Goal: Transaction & Acquisition: Book appointment/travel/reservation

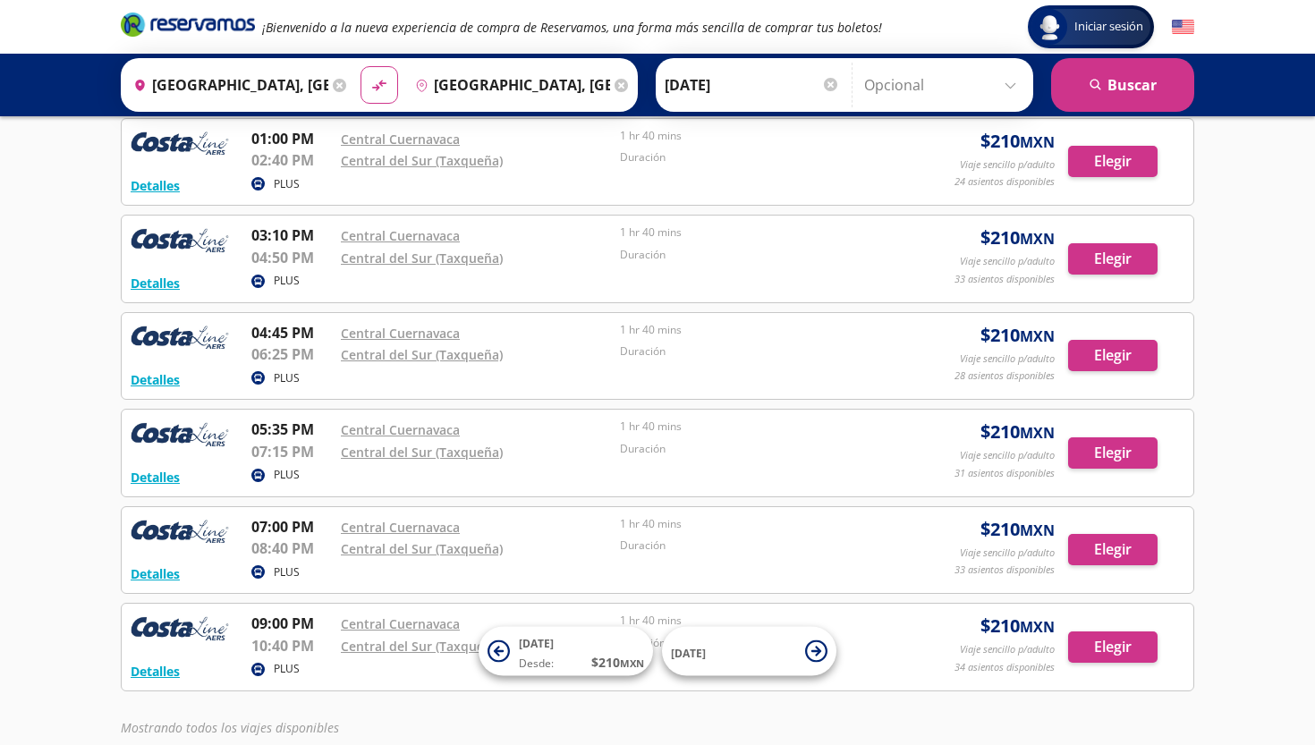
scroll to position [588, 0]
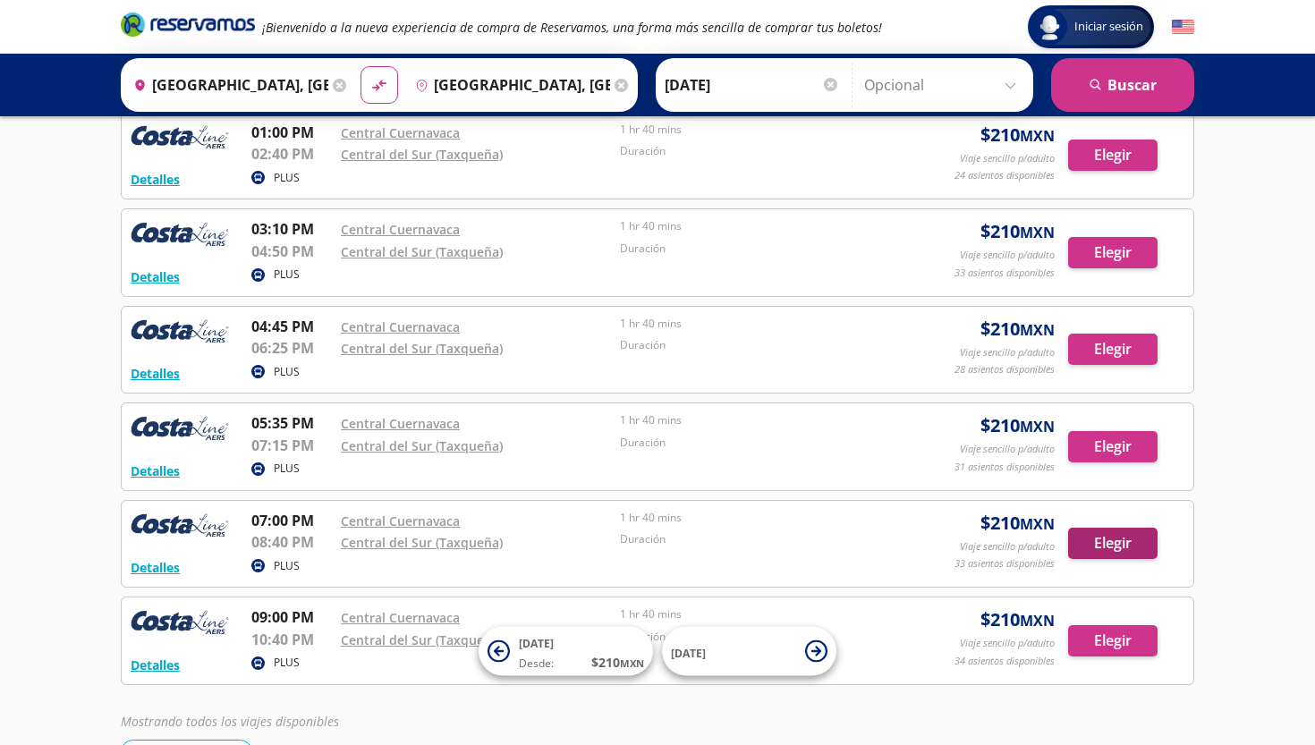
click at [1115, 536] on button "Elegir" at bounding box center [1112, 543] width 89 height 31
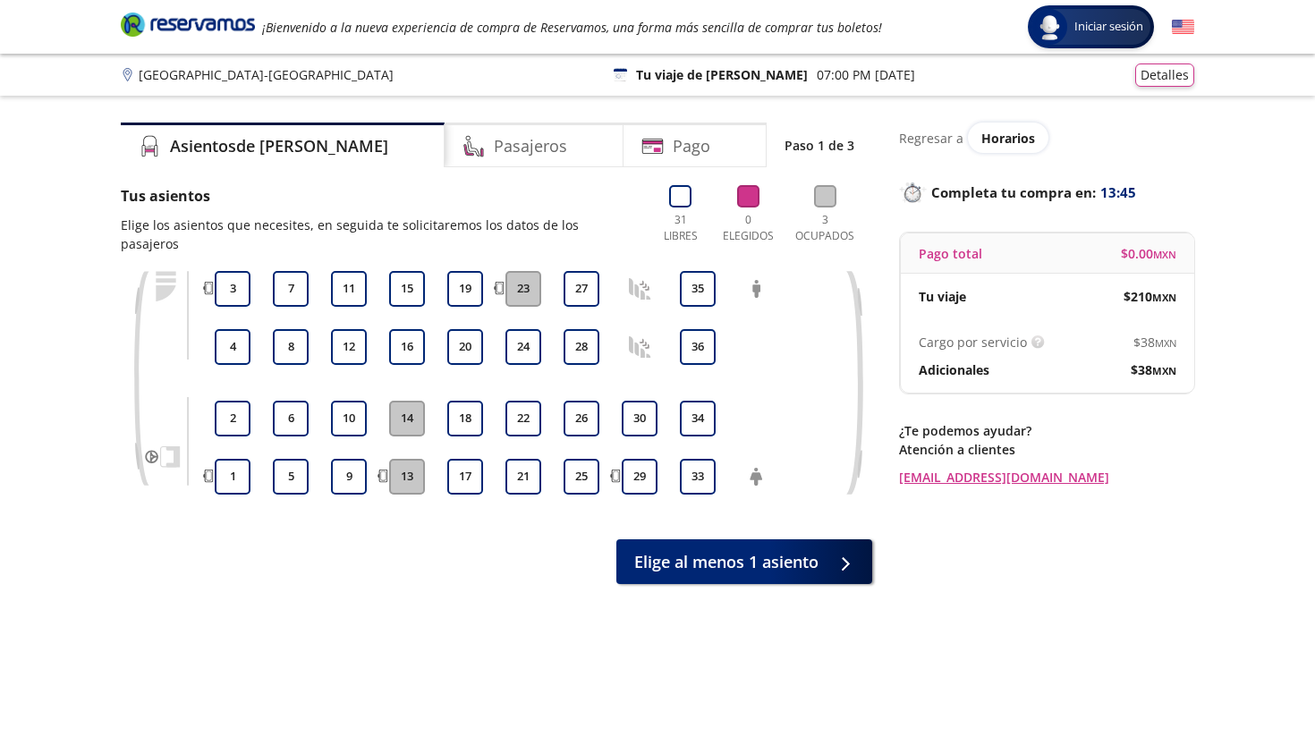
click at [636, 279] on icon at bounding box center [640, 289] width 22 height 22
click at [584, 401] on button "26" at bounding box center [582, 419] width 36 height 36
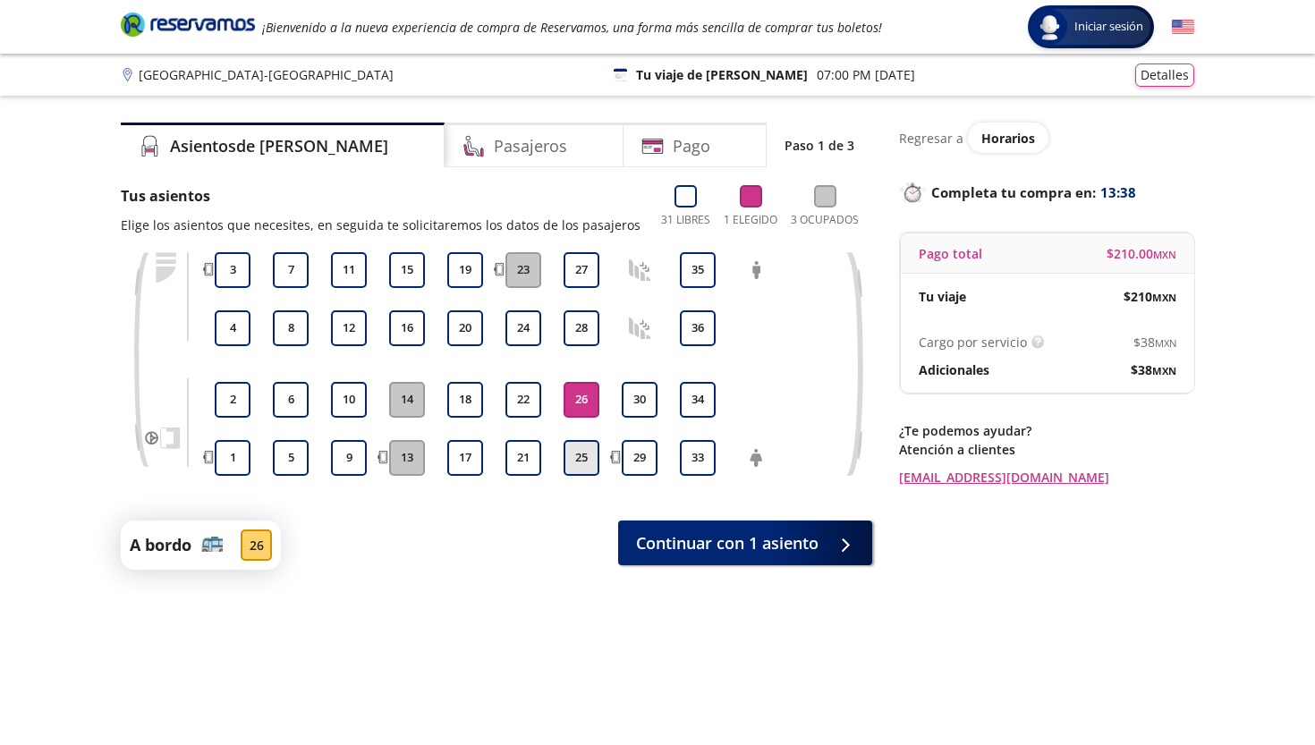
click at [584, 462] on button "25" at bounding box center [582, 458] width 36 height 36
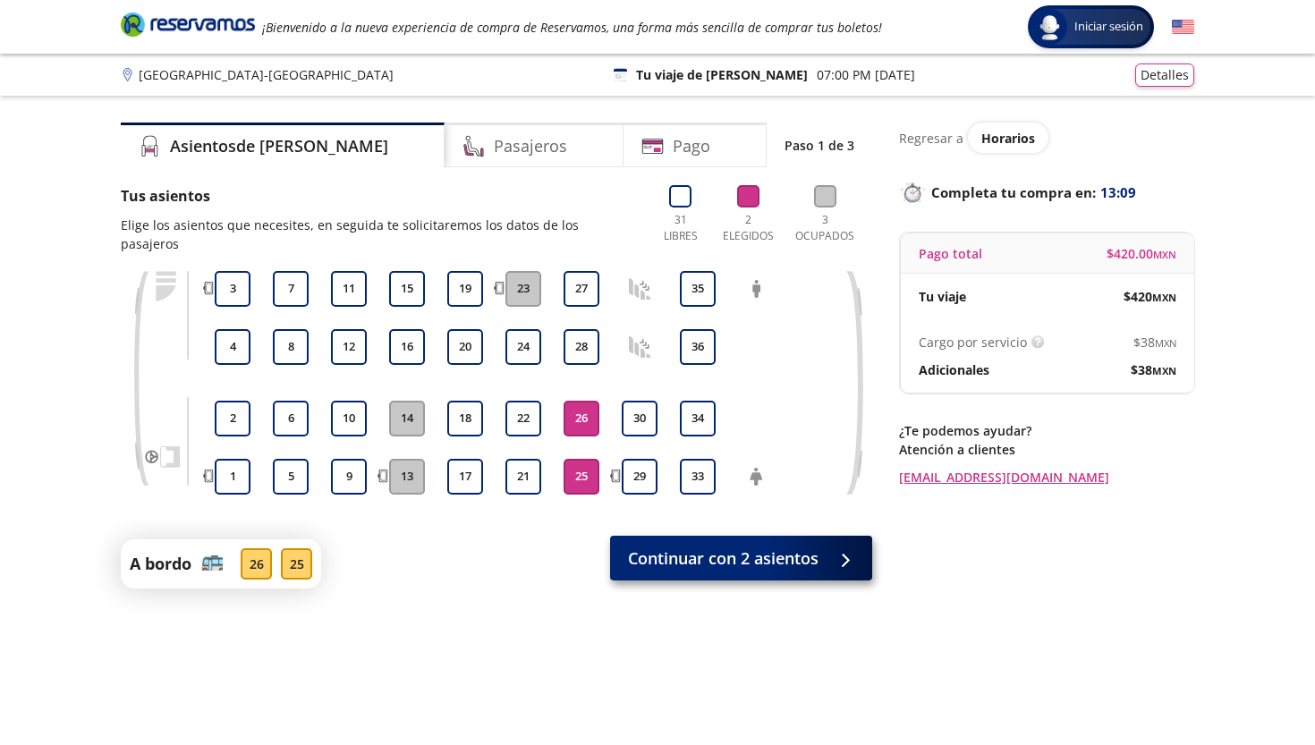
click at [776, 547] on span "Continuar con 2 asientos" at bounding box center [723, 559] width 191 height 24
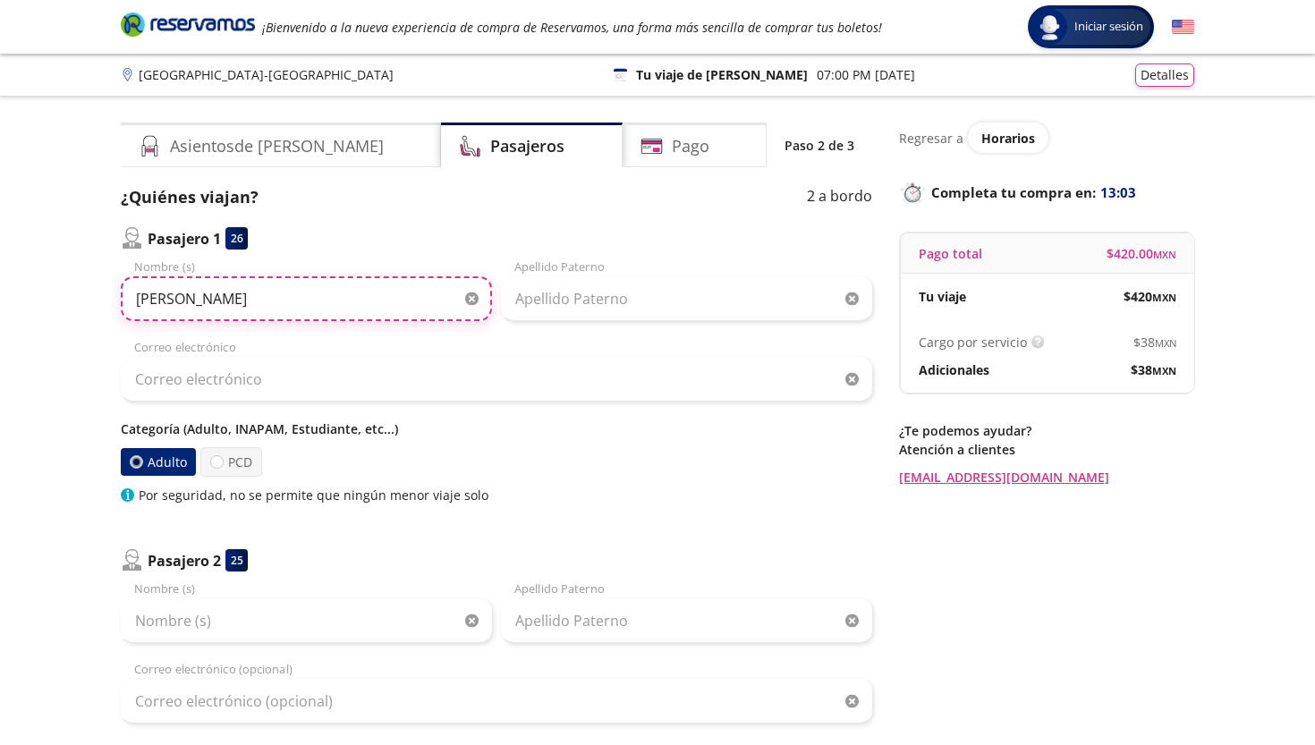
type input "[PERSON_NAME]"
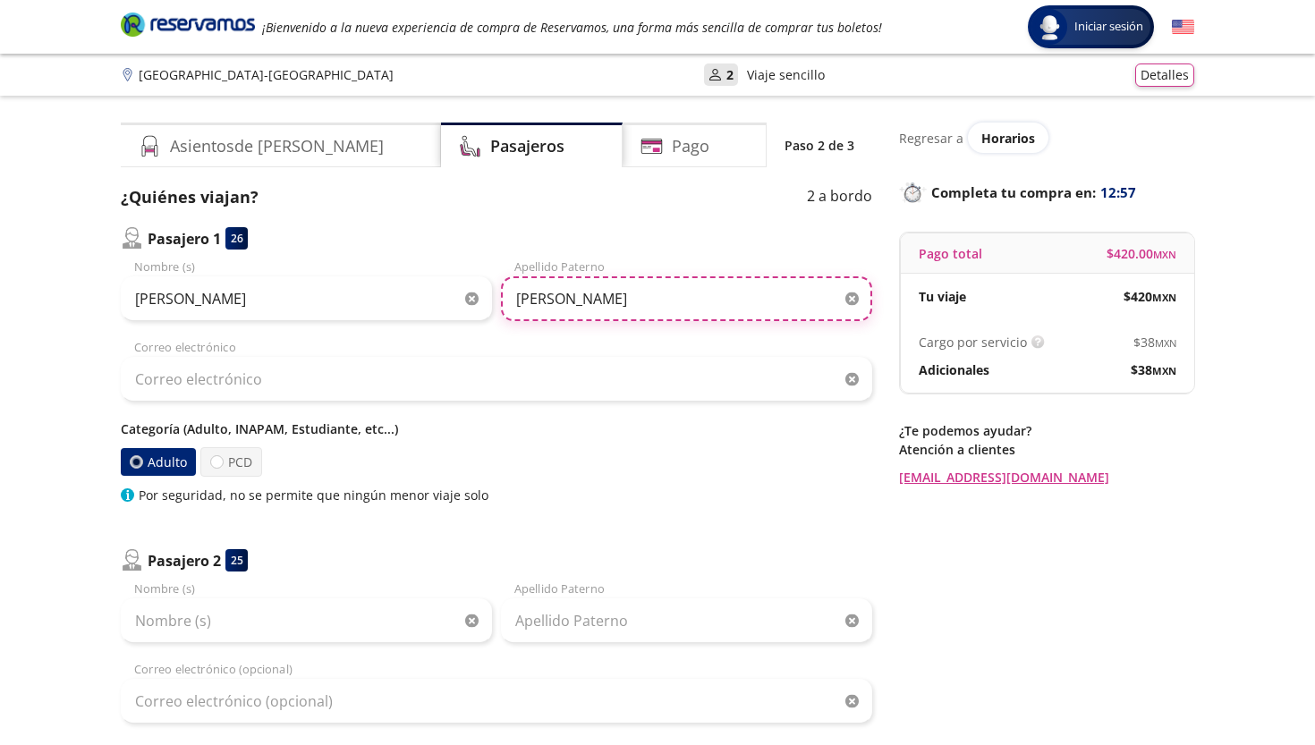
type input "[PERSON_NAME]"
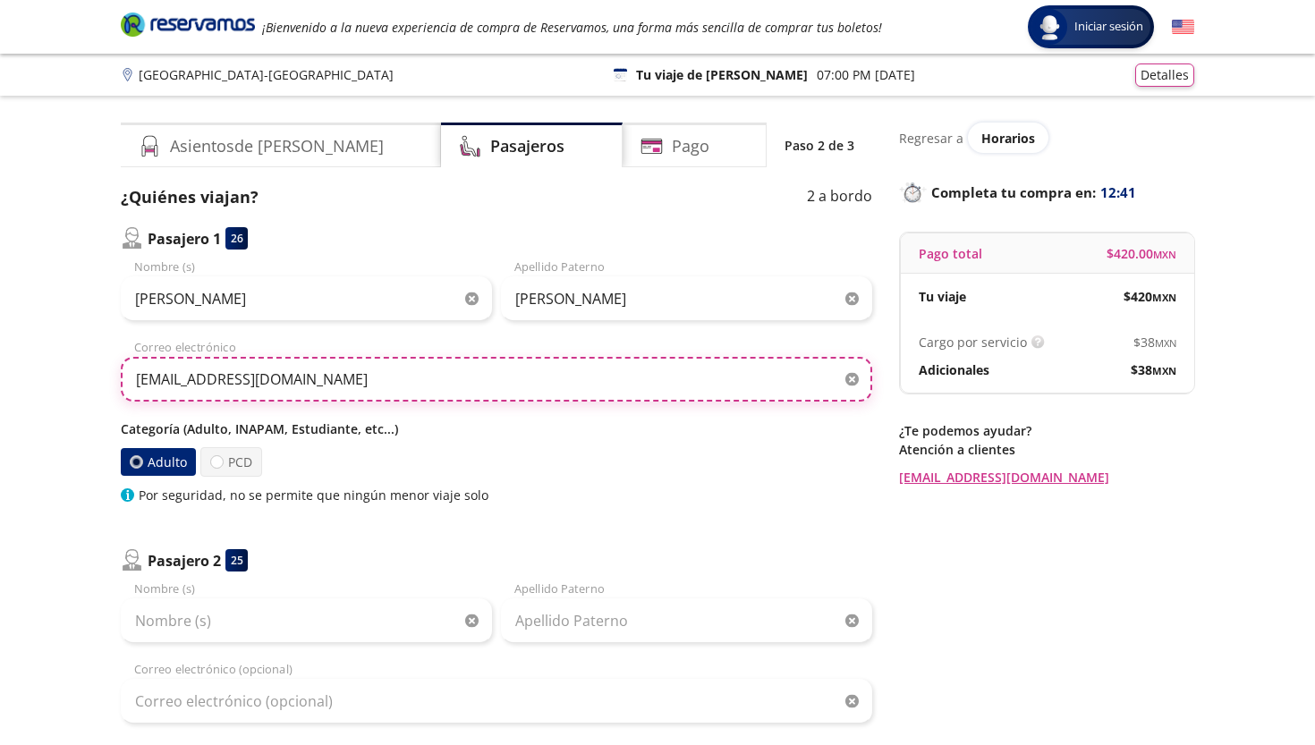
type input "[EMAIL_ADDRESS][DOMAIN_NAME]"
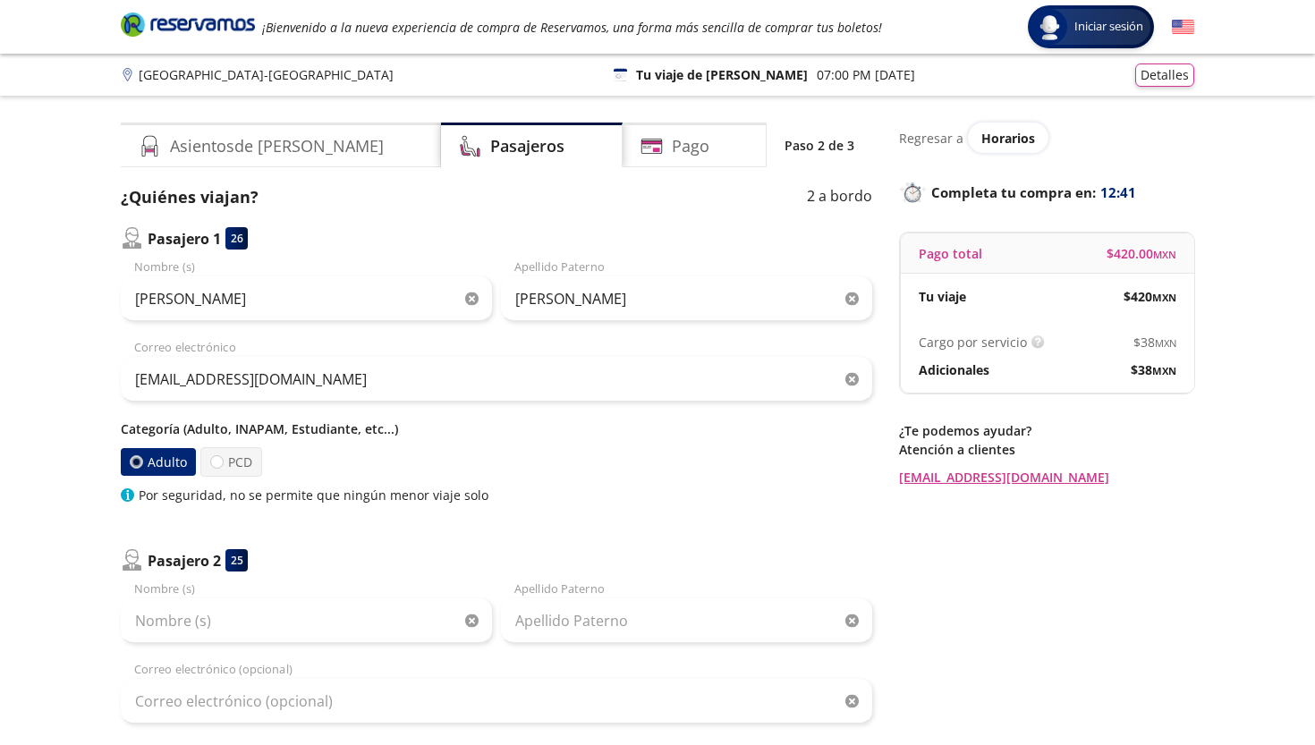
click at [328, 448] on div "Adulto PCD" at bounding box center [496, 462] width 751 height 30
click at [223, 477] on div "Categoría (Adulto, INAPAM, Estudiante, etc...) Adulto PCD Por seguridad, no se …" at bounding box center [496, 462] width 751 height 85
click at [239, 465] on label "PCD" at bounding box center [231, 462] width 62 height 30
click at [223, 465] on input "PCD" at bounding box center [217, 462] width 12 height 12
radio input "true"
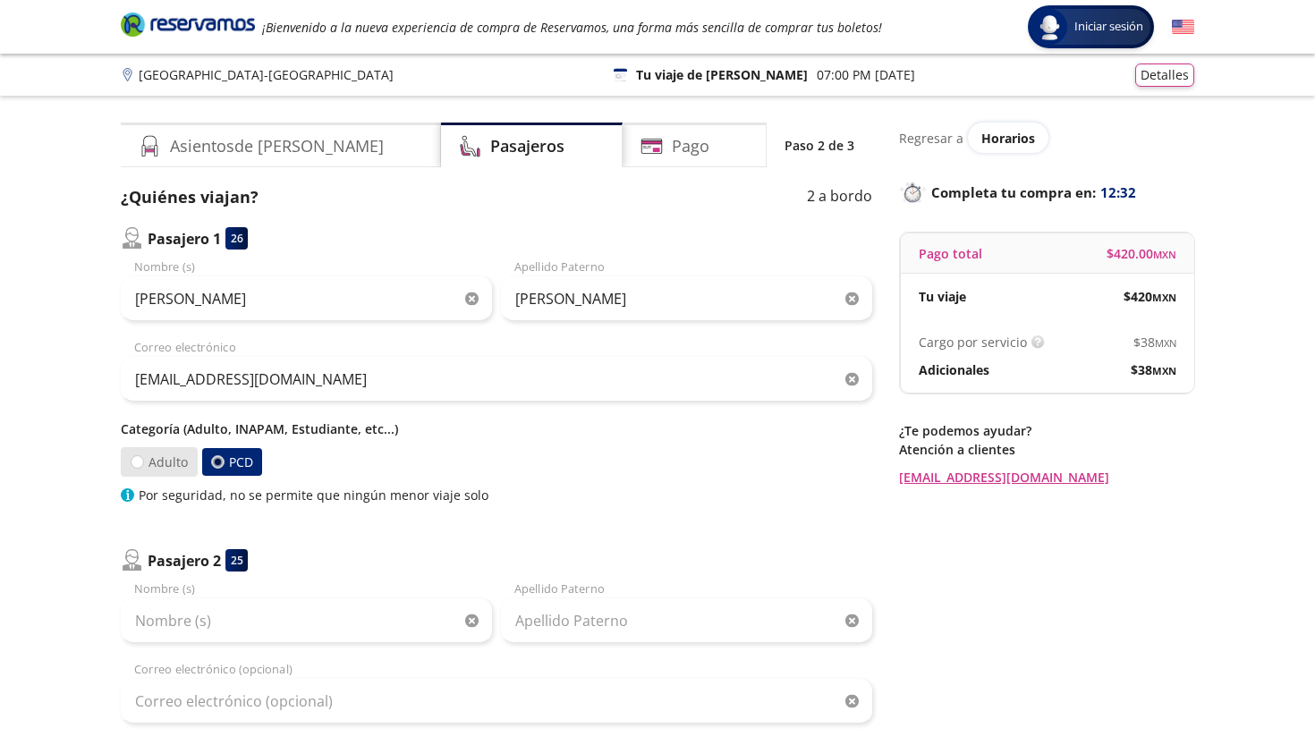
click at [148, 470] on label "Adulto" at bounding box center [159, 462] width 78 height 30
click at [143, 468] on input "Adulto" at bounding box center [137, 462] width 12 height 12
radio input "true"
radio input "false"
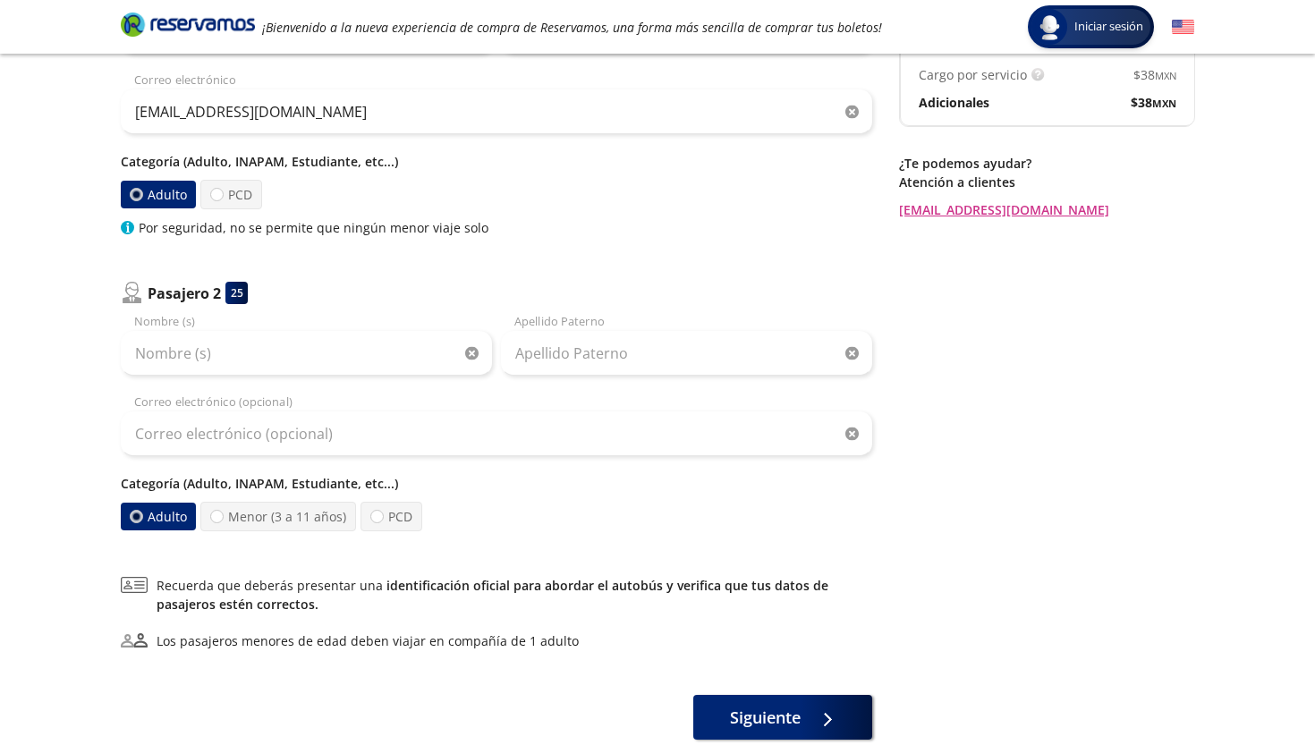
scroll to position [273, 0]
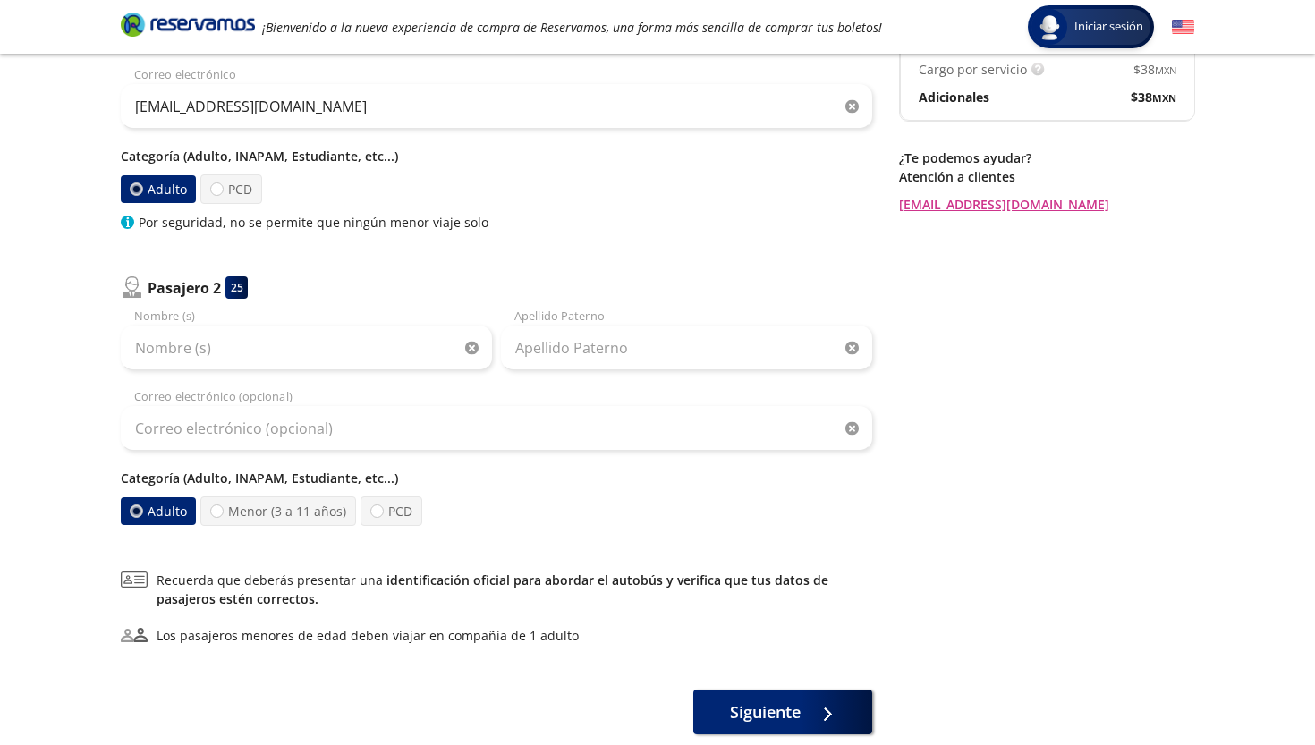
click at [209, 379] on div "Nombre (s) Apellido [PERSON_NAME] Correo electrónico (opcional) Categoría (Adul…" at bounding box center [496, 417] width 751 height 218
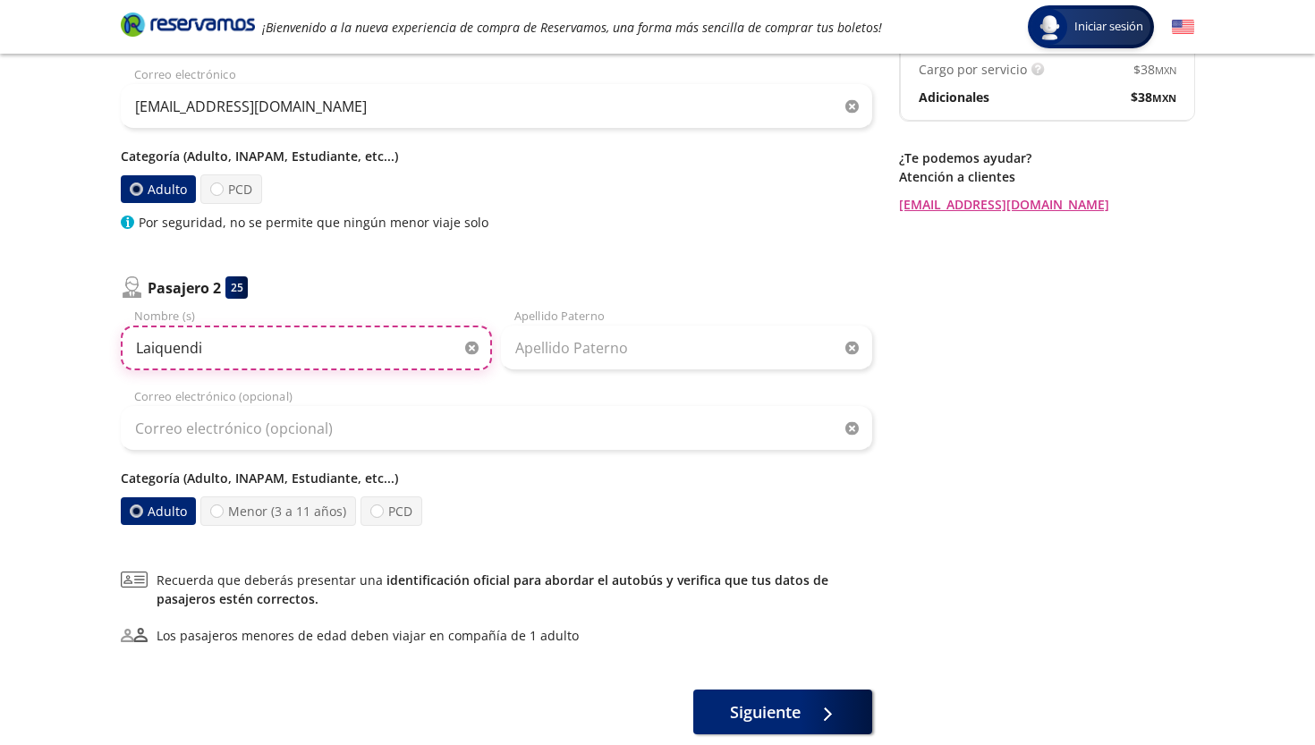
type input "Laiquendi"
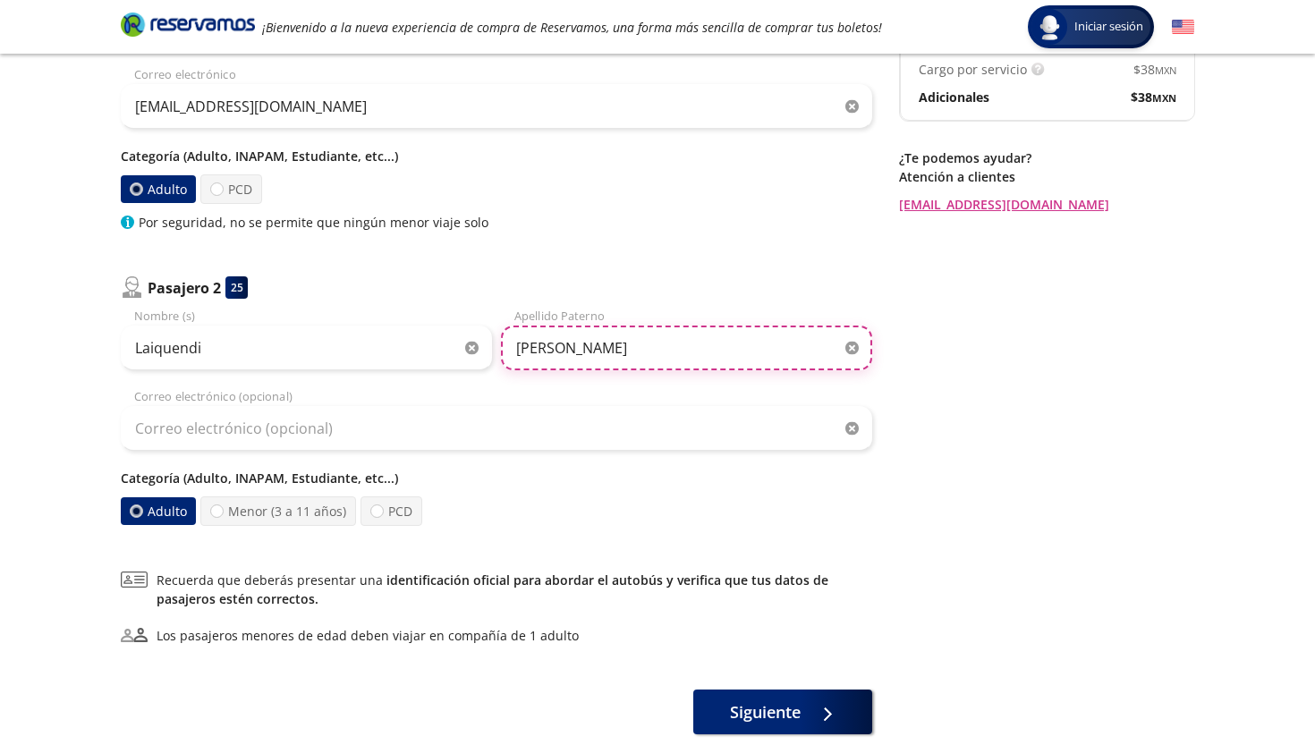
type input "[PERSON_NAME]"
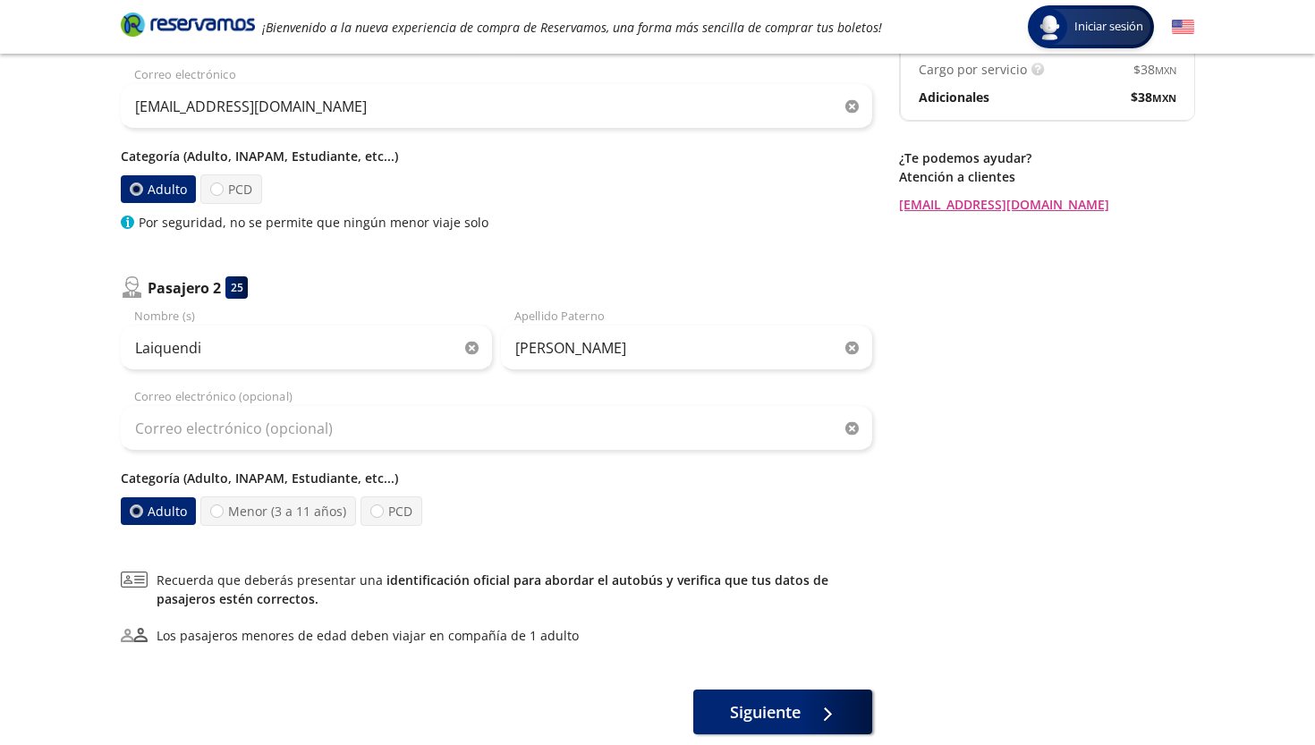
click at [692, 471] on p "Categoría (Adulto, INAPAM, Estudiante, etc...)" at bounding box center [496, 478] width 751 height 19
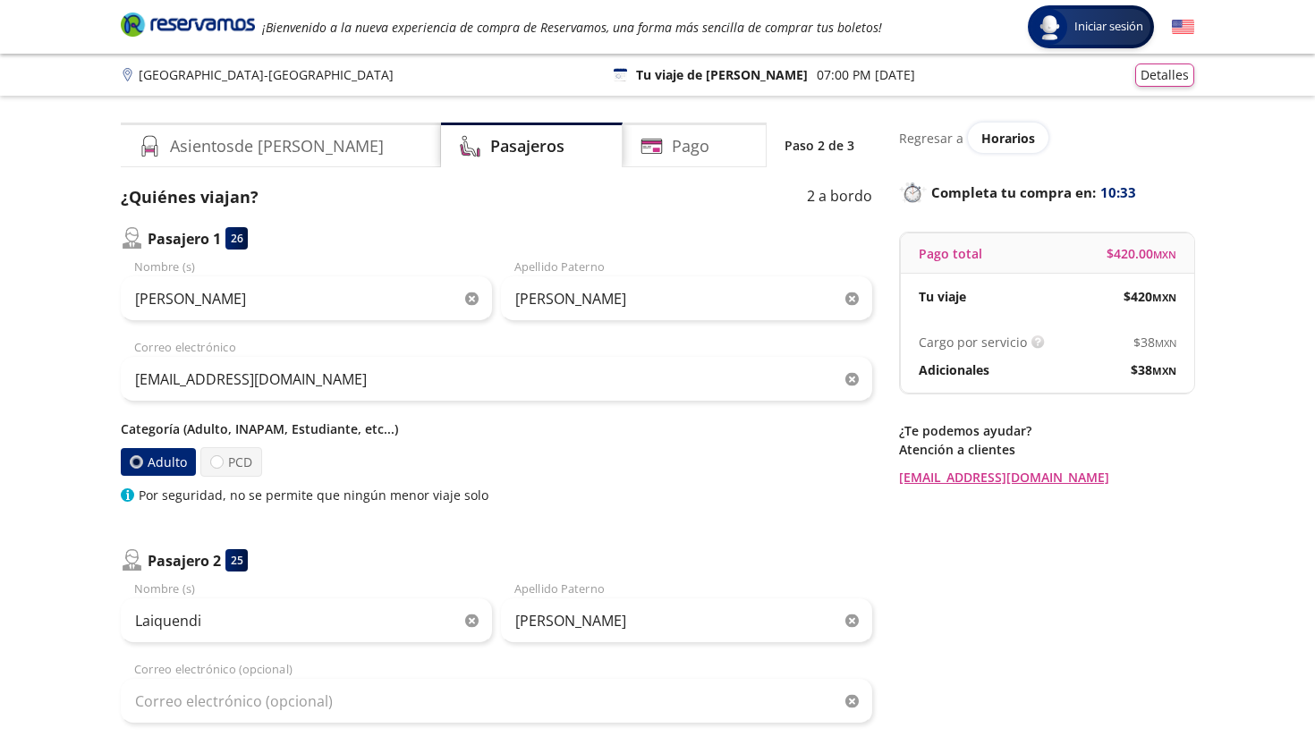
scroll to position [0, 0]
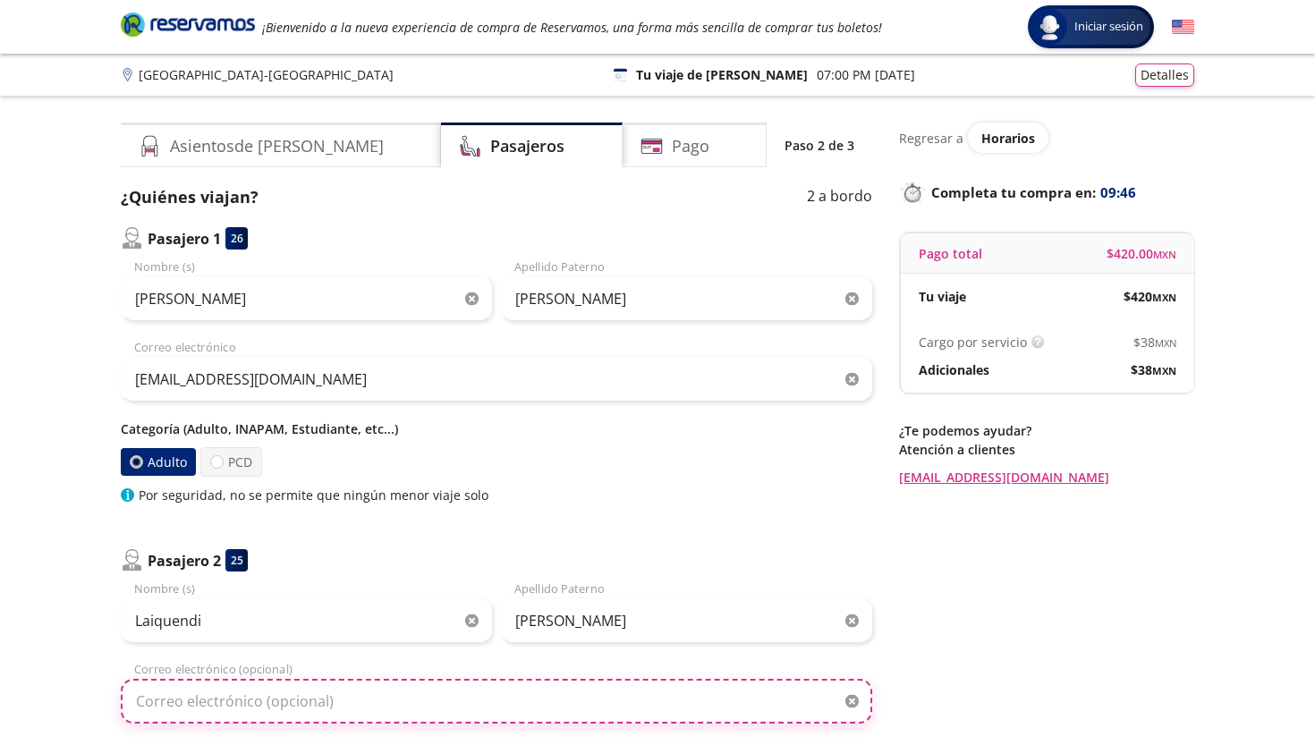
click at [281, 699] on input "Correo electrónico (opcional)" at bounding box center [496, 701] width 751 height 45
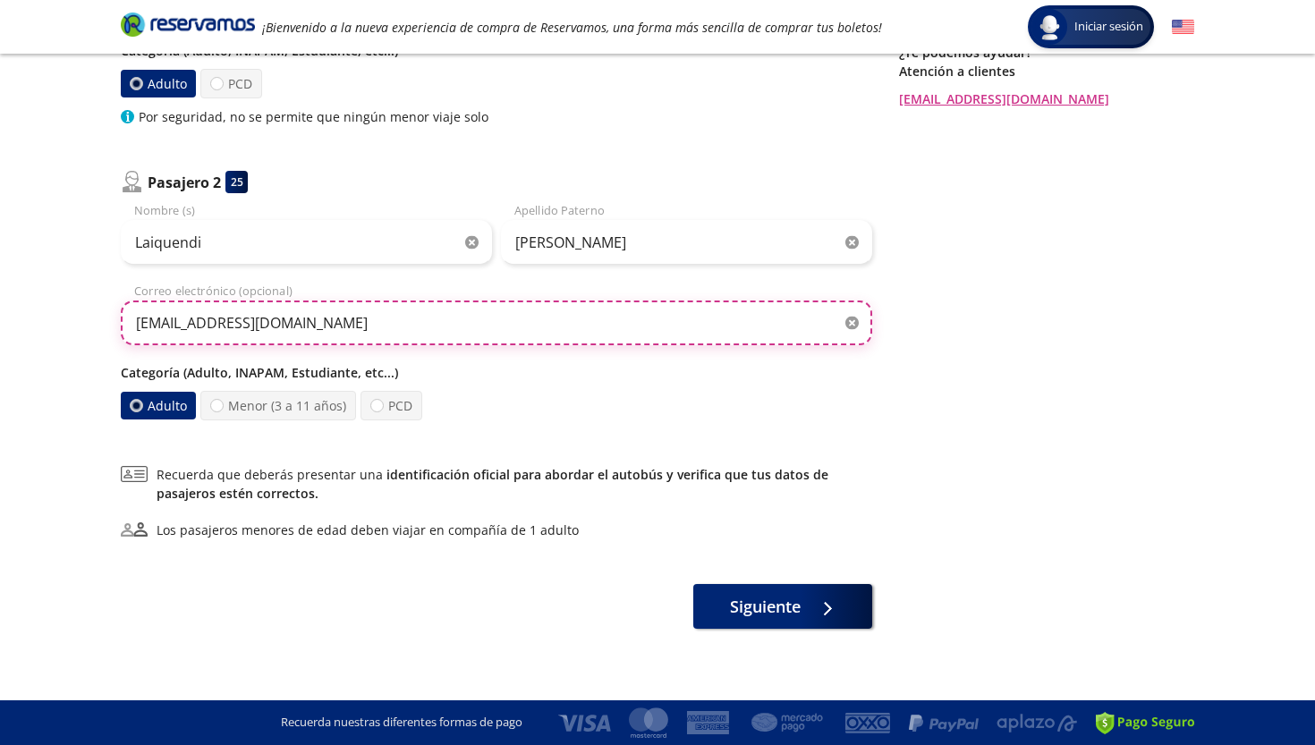
scroll to position [378, 0]
type input "[EMAIL_ADDRESS][DOMAIN_NAME]"
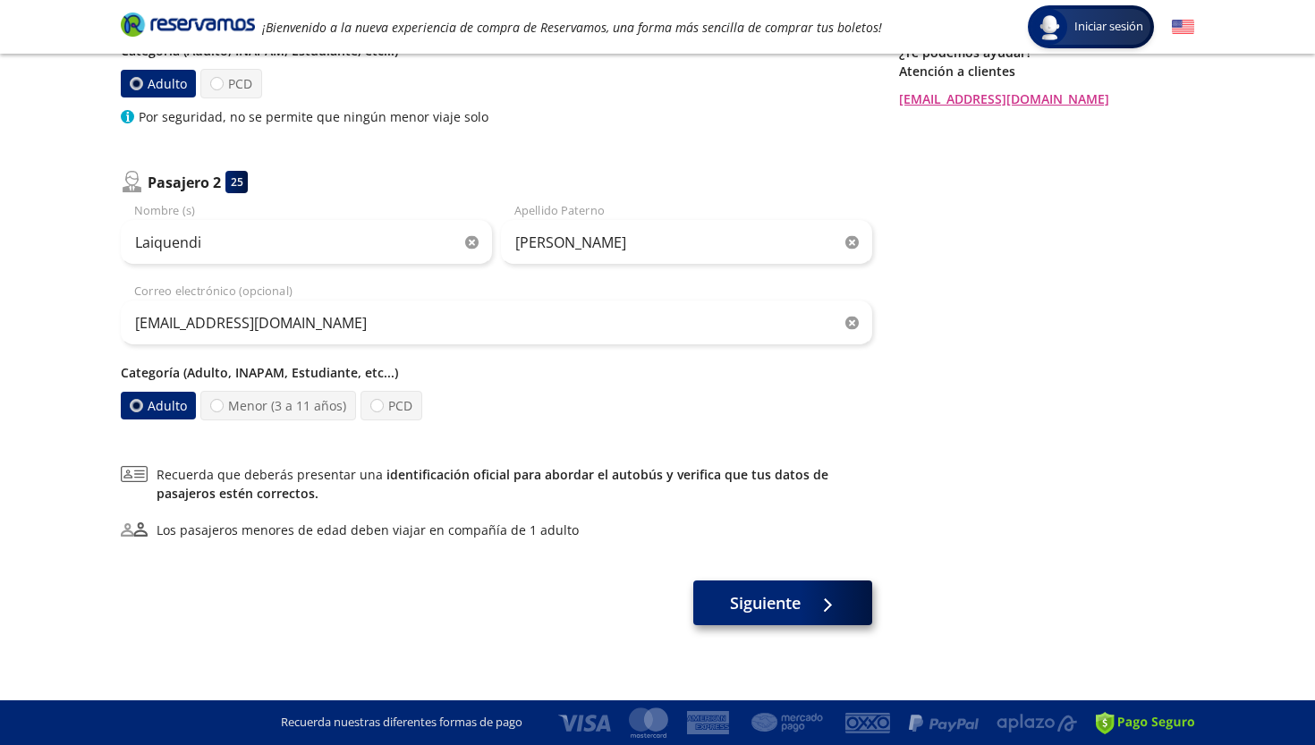
click at [762, 601] on span "Siguiente" at bounding box center [765, 603] width 71 height 24
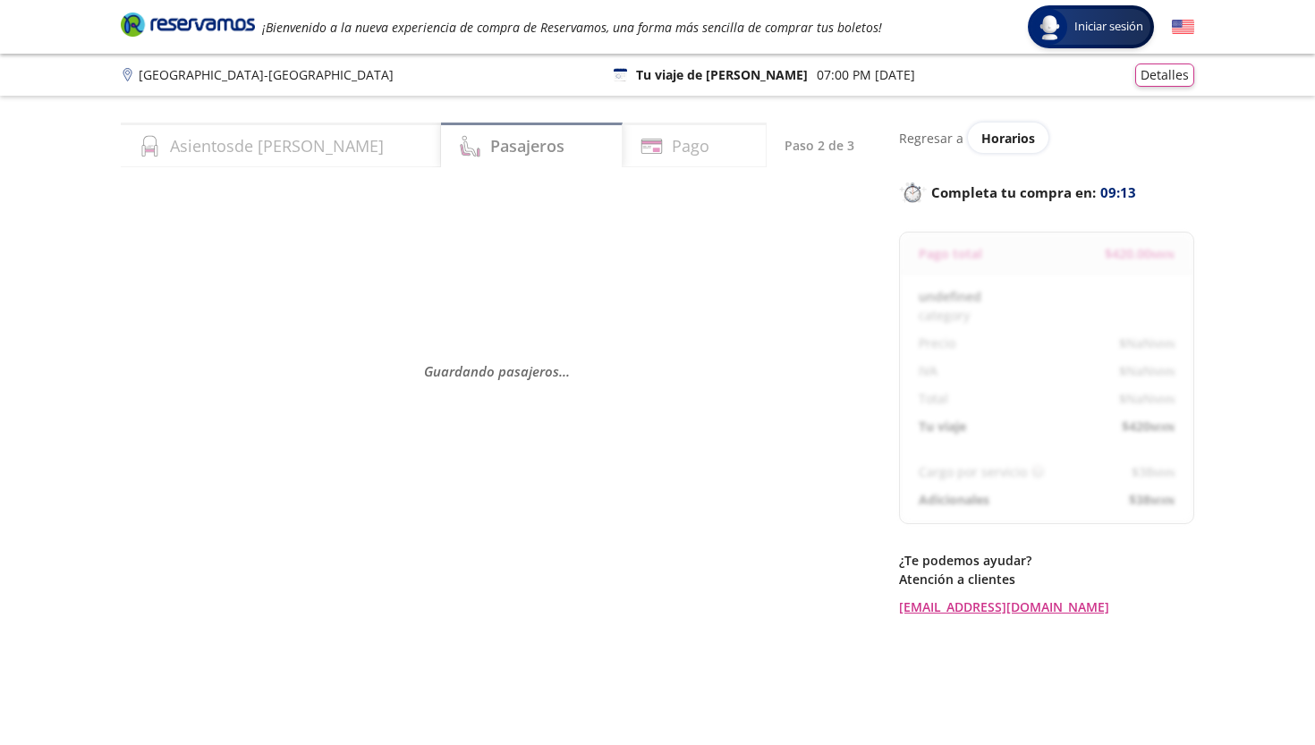
select select "MX"
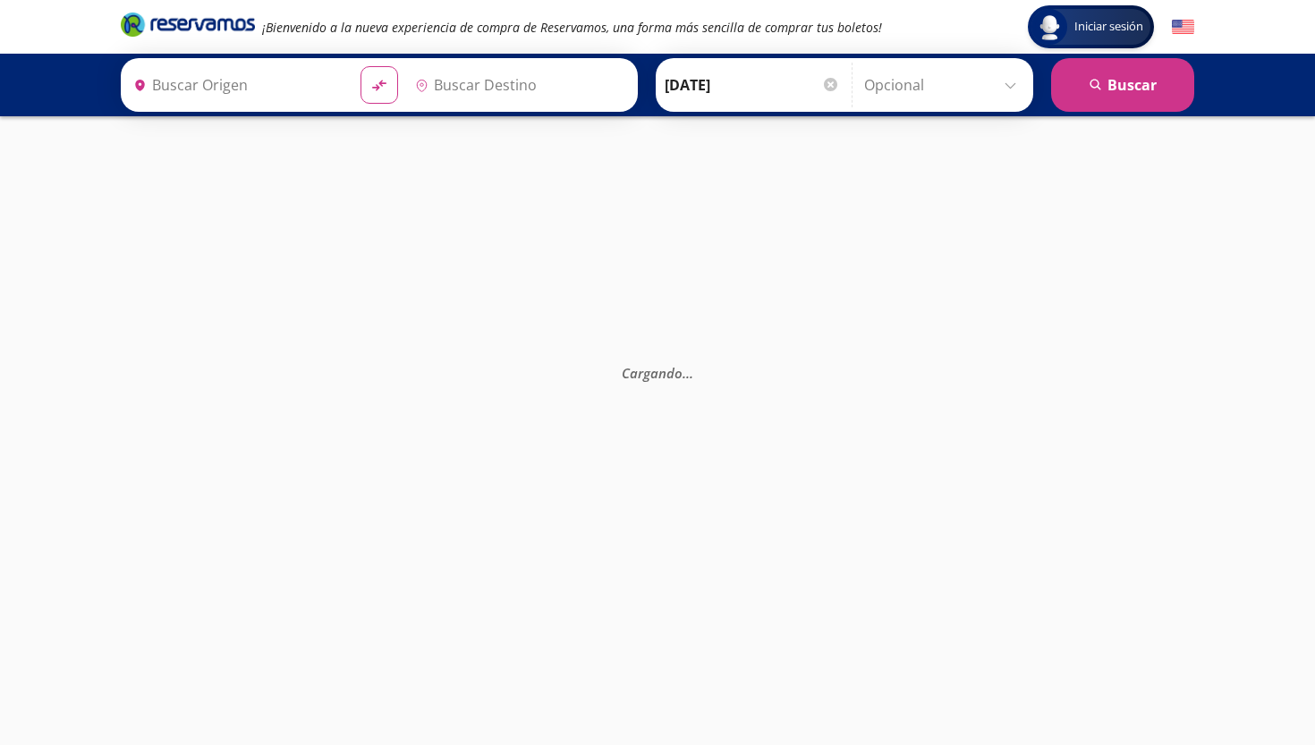
type input "[GEOGRAPHIC_DATA], [GEOGRAPHIC_DATA]"
